Goal: Use online tool/utility: Utilize a website feature to perform a specific function

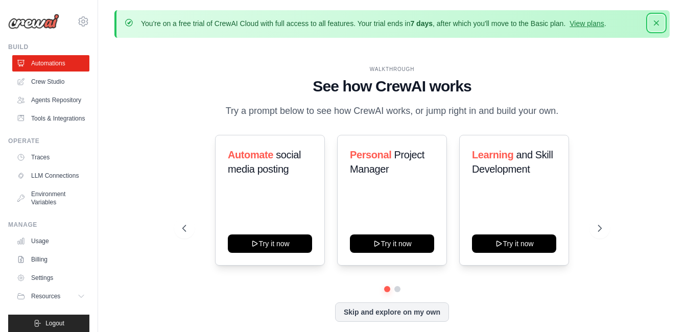
click at [655, 25] on icon "button" at bounding box center [656, 22] width 5 height 5
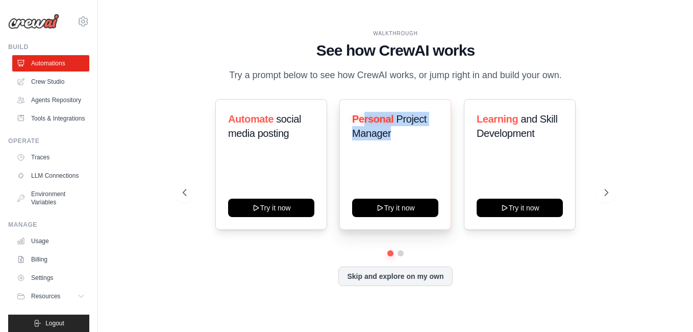
drag, startPoint x: 365, startPoint y: 122, endPoint x: 421, endPoint y: 134, distance: 58.0
click at [421, 134] on h3 "Personal Project Manager" at bounding box center [395, 126] width 86 height 29
drag, startPoint x: 421, startPoint y: 134, endPoint x: 411, endPoint y: 147, distance: 16.3
click at [411, 147] on div "Personal Project Manager" at bounding box center [395, 130] width 86 height 37
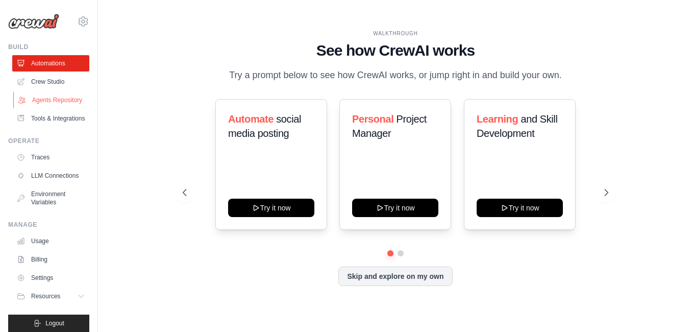
click at [60, 105] on link "Agents Repository" at bounding box center [51, 100] width 77 height 16
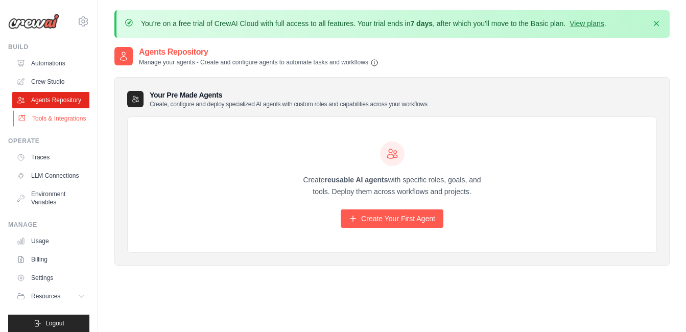
click at [55, 127] on link "Tools & Integrations" at bounding box center [51, 118] width 77 height 16
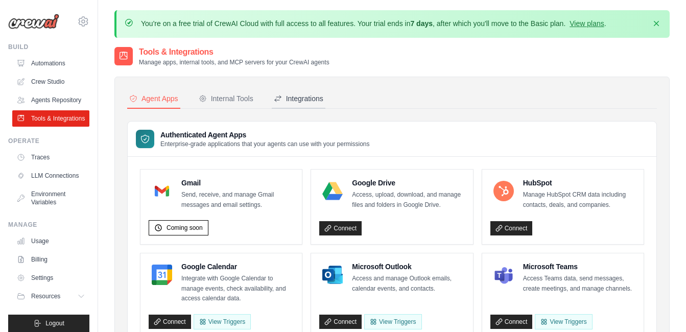
click at [301, 102] on div "Integrations" at bounding box center [299, 98] width 50 height 10
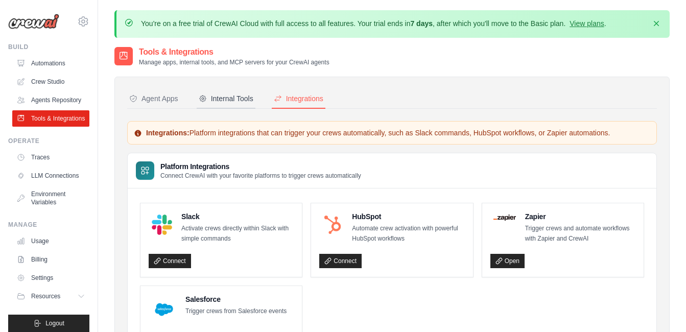
click at [241, 105] on button "Internal Tools" at bounding box center [226, 98] width 59 height 19
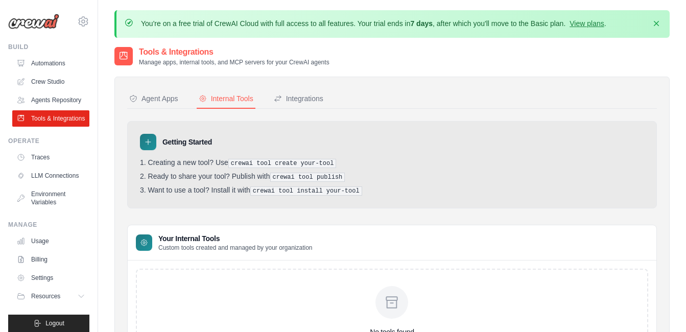
click at [191, 104] on nav "Agent Apps Internal Tools Integrations" at bounding box center [392, 98] width 530 height 19
click at [158, 101] on div "Agent Apps" at bounding box center [153, 98] width 49 height 10
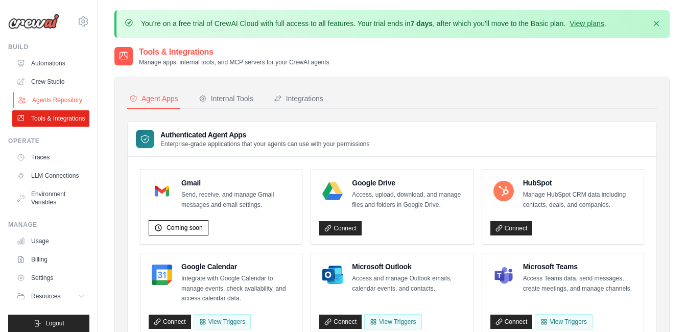
click at [39, 100] on link "Agents Repository" at bounding box center [51, 100] width 77 height 16
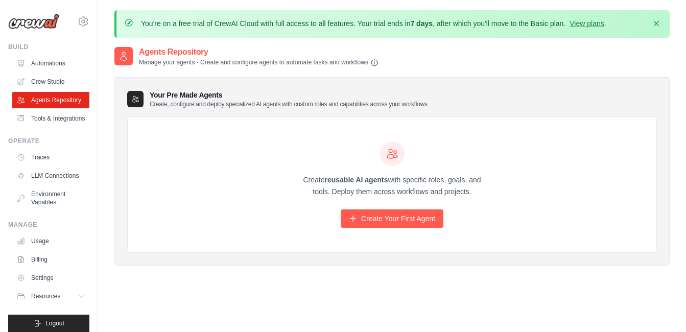
click at [60, 73] on ul "Automations Crew Studio Agents Repository Tools & Integrations" at bounding box center [50, 90] width 77 height 71
click at [62, 68] on link "Automations" at bounding box center [51, 63] width 77 height 16
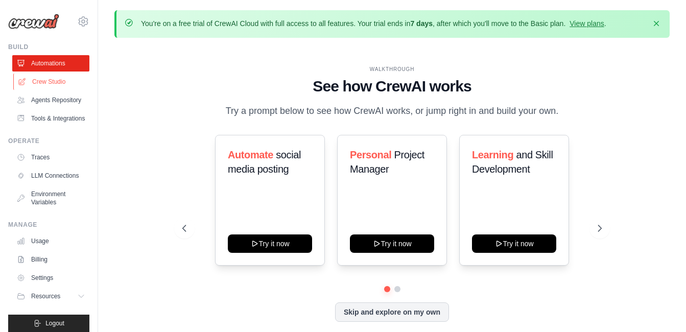
click at [43, 77] on link "Crew Studio" at bounding box center [51, 82] width 77 height 16
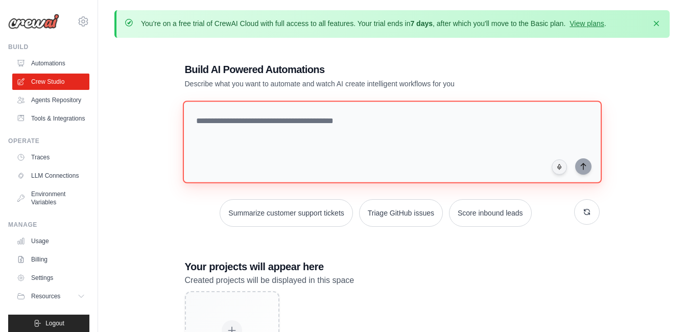
click at [329, 129] on textarea at bounding box center [391, 142] width 419 height 83
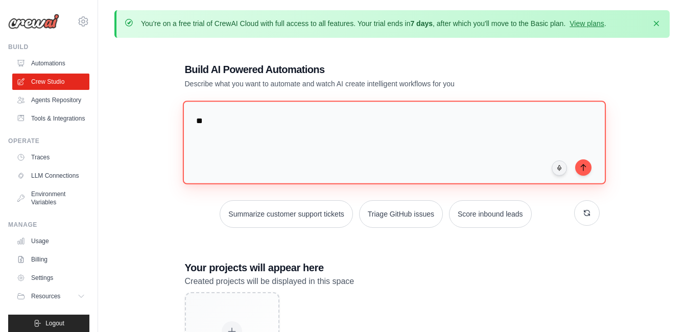
type textarea "*"
type textarea "**********"
paste textarea "**********"
type textarea "**********"
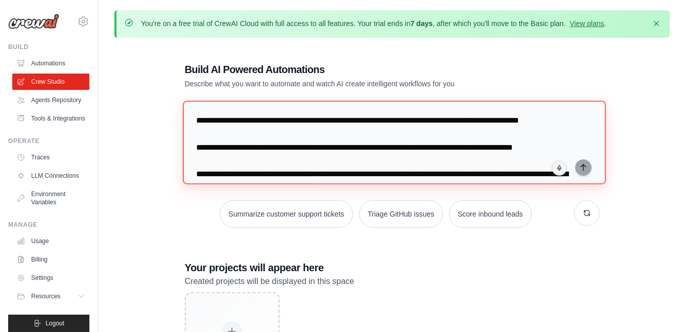
scroll to position [77, 0]
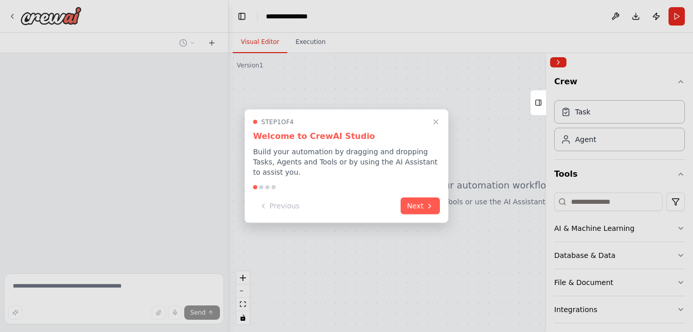
scroll to position [7, 0]
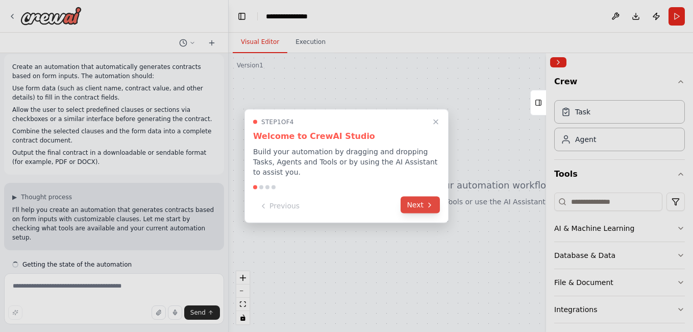
click at [437, 197] on button "Next" at bounding box center [420, 205] width 39 height 17
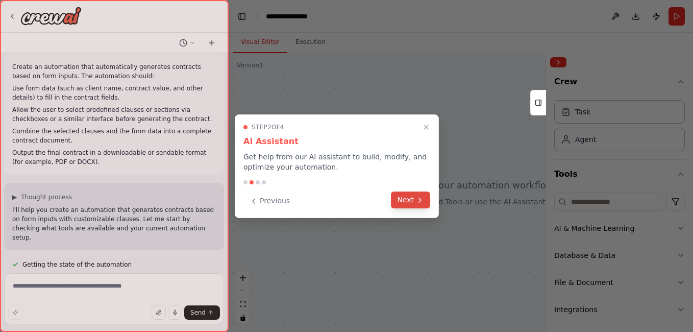
scroll to position [28, 0]
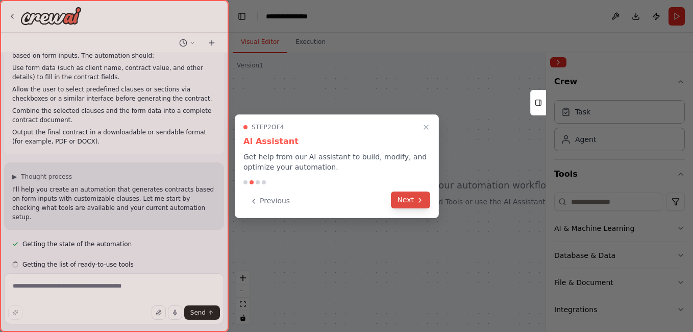
click at [416, 202] on button "Next" at bounding box center [410, 199] width 39 height 17
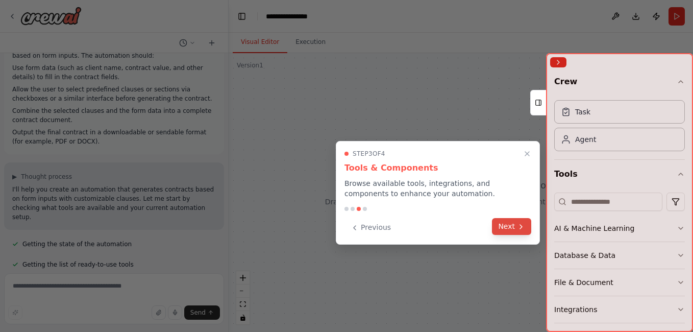
click at [511, 228] on button "Next" at bounding box center [511, 226] width 39 height 17
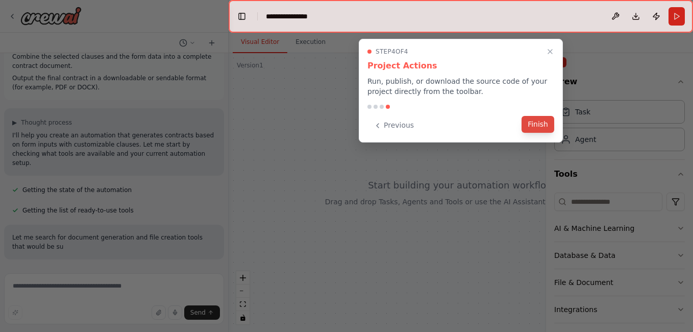
scroll to position [91, 0]
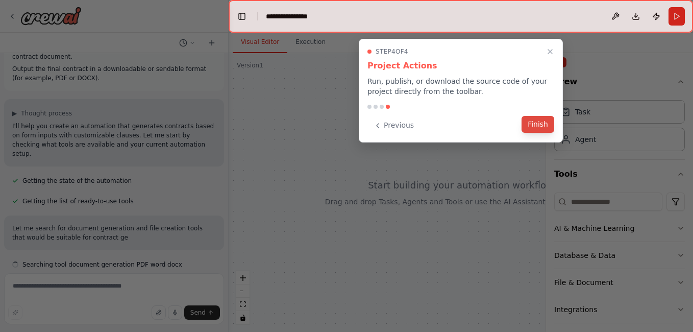
click at [535, 124] on button "Finish" at bounding box center [538, 124] width 33 height 17
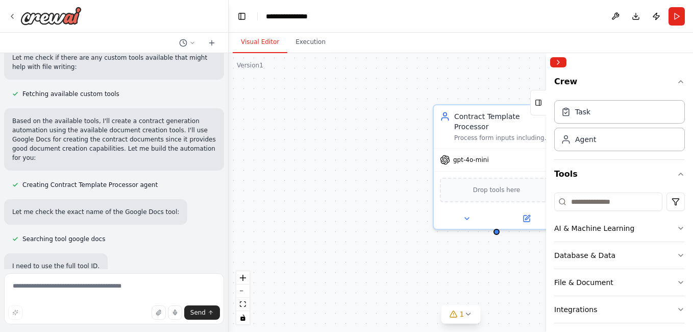
scroll to position [414, 0]
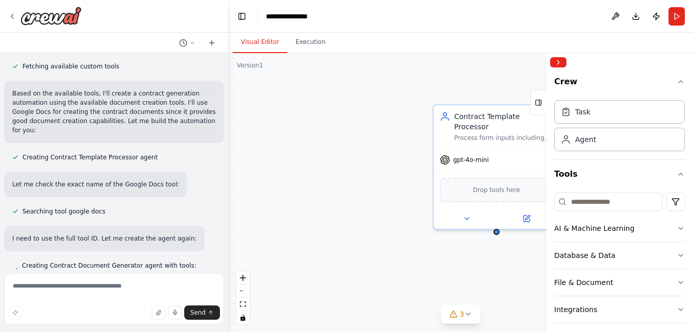
click at [348, 93] on div "Contract Template Processor Process form inputs including {client_name}, {contr…" at bounding box center [461, 192] width 465 height 279
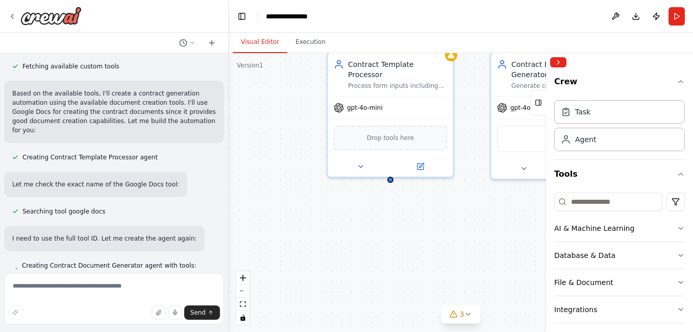
drag, startPoint x: 393, startPoint y: 226, endPoint x: 284, endPoint y: 174, distance: 120.6
click at [284, 174] on div "Contract Template Processor Process form inputs including {client_name}, {contr…" at bounding box center [461, 192] width 465 height 279
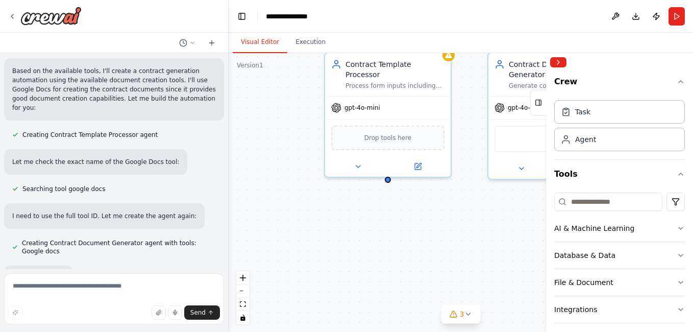
scroll to position [468, 0]
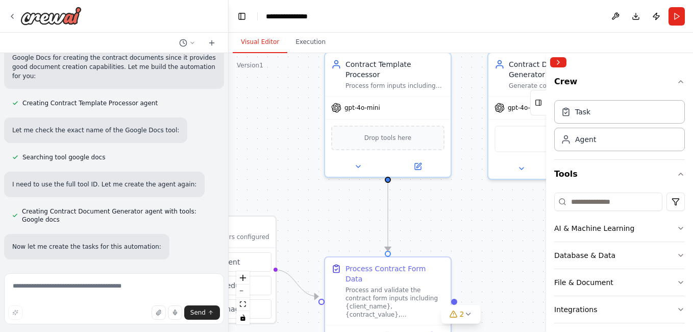
drag, startPoint x: 292, startPoint y: 168, endPoint x: 276, endPoint y: 211, distance: 46.0
click at [276, 211] on div ".deletable-edge-delete-btn { width: 20px; height: 20px; border: 0px solid #ffff…" at bounding box center [461, 192] width 465 height 279
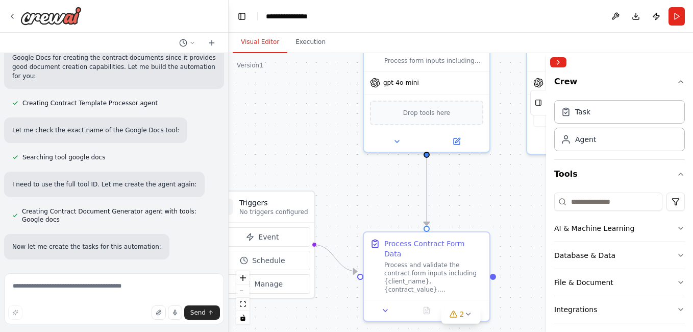
drag, startPoint x: 309, startPoint y: 165, endPoint x: 383, endPoint y: 122, distance: 85.6
click at [380, 124] on div ".deletable-edge-delete-btn { width: 20px; height: 20px; border: 0px solid #ffff…" at bounding box center [461, 192] width 465 height 279
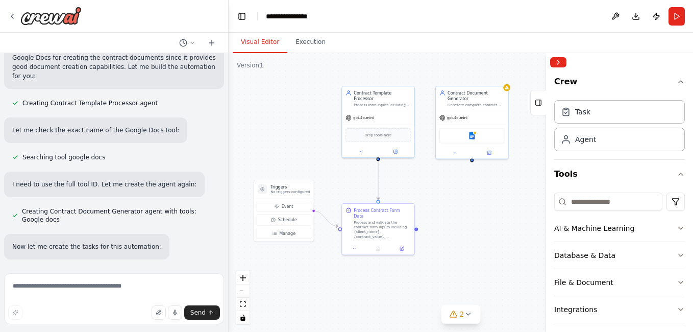
drag, startPoint x: 373, startPoint y: 120, endPoint x: 326, endPoint y: 151, distance: 55.7
click at [326, 151] on div ".deletable-edge-delete-btn { width: 20px; height: 20px; border: 0px solid #ffff…" at bounding box center [461, 192] width 465 height 279
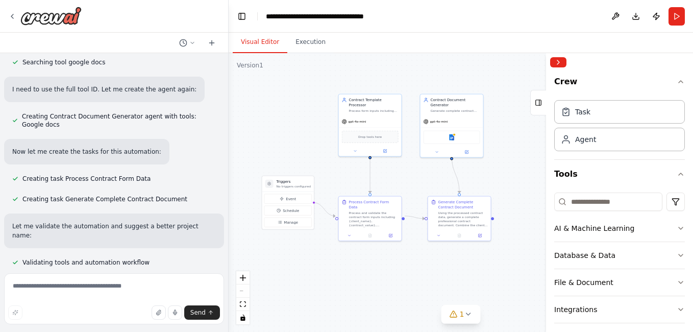
scroll to position [587, 0]
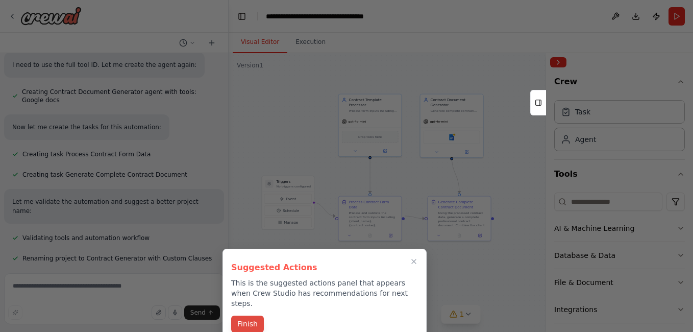
click at [256, 318] on button "Finish" at bounding box center [247, 324] width 33 height 17
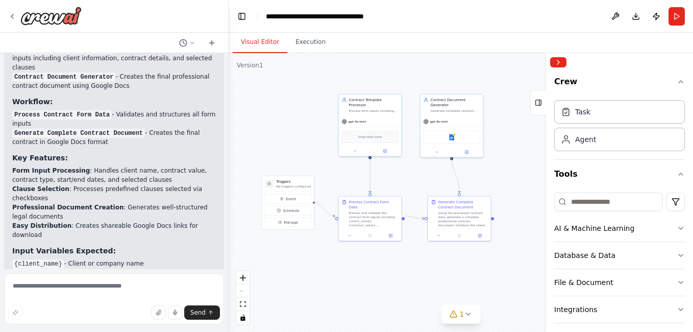
scroll to position [894, 0]
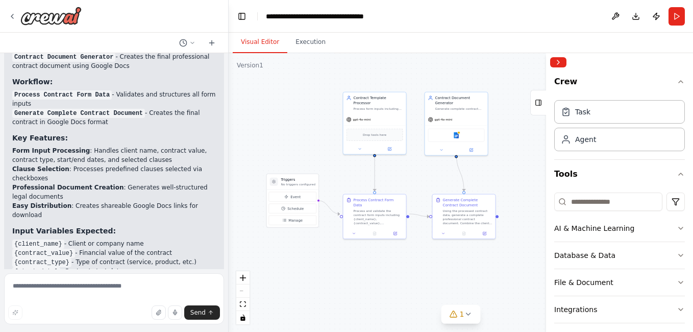
drag, startPoint x: 405, startPoint y: 70, endPoint x: 418, endPoint y: 70, distance: 13.3
click at [418, 70] on div ".deletable-edge-delete-btn { width: 20px; height: 20px; border: 0px solid #ffff…" at bounding box center [461, 192] width 465 height 279
